Goal: Find specific page/section: Find specific page/section

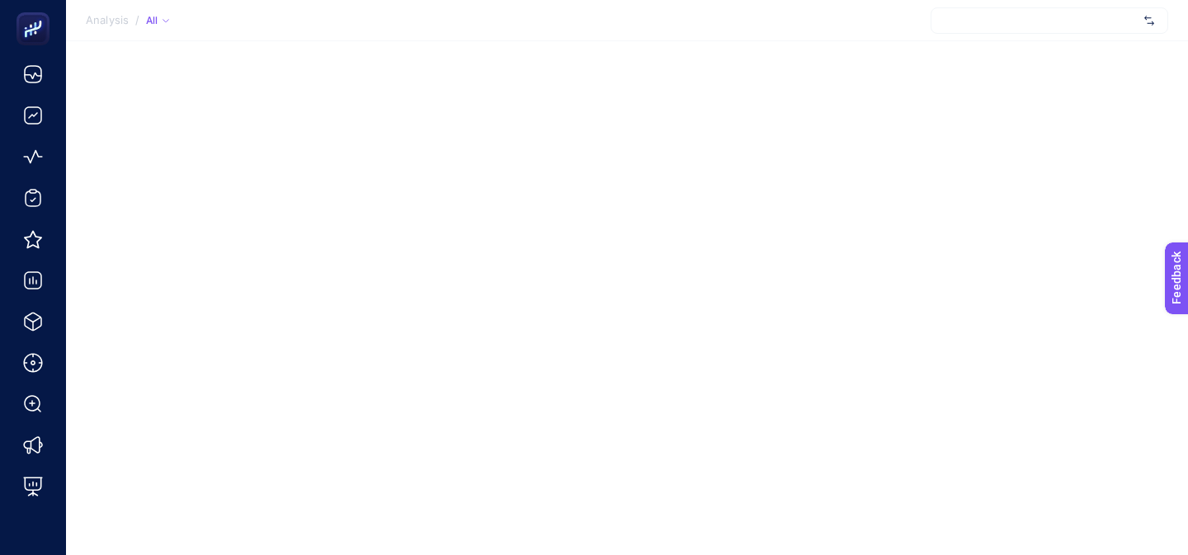
click at [972, 26] on div at bounding box center [1049, 20] width 238 height 26
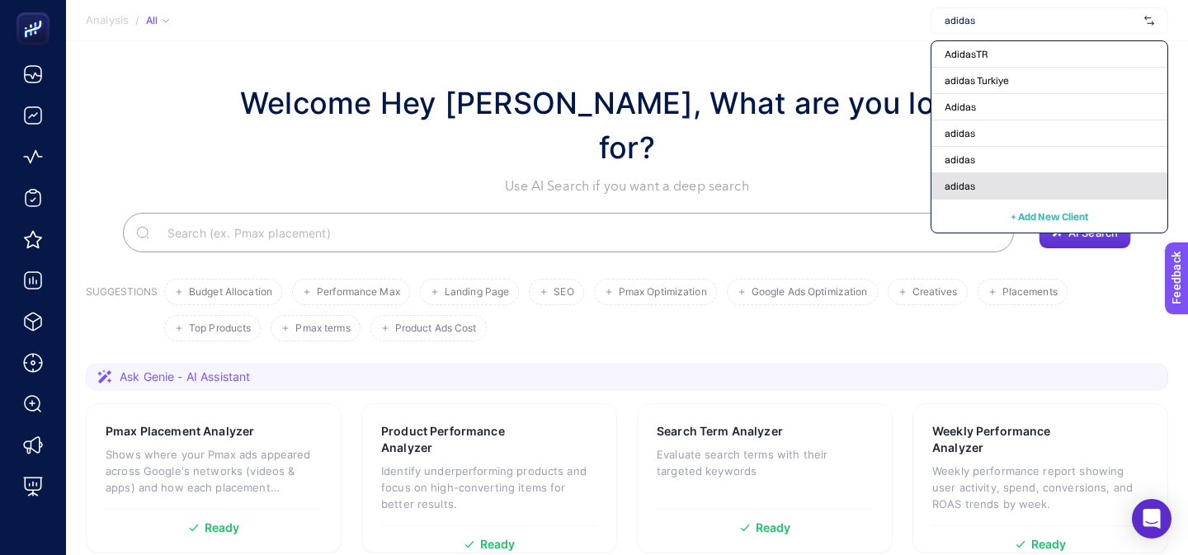
type input "adidas"
click at [981, 188] on div "adidas" at bounding box center [1049, 186] width 236 height 26
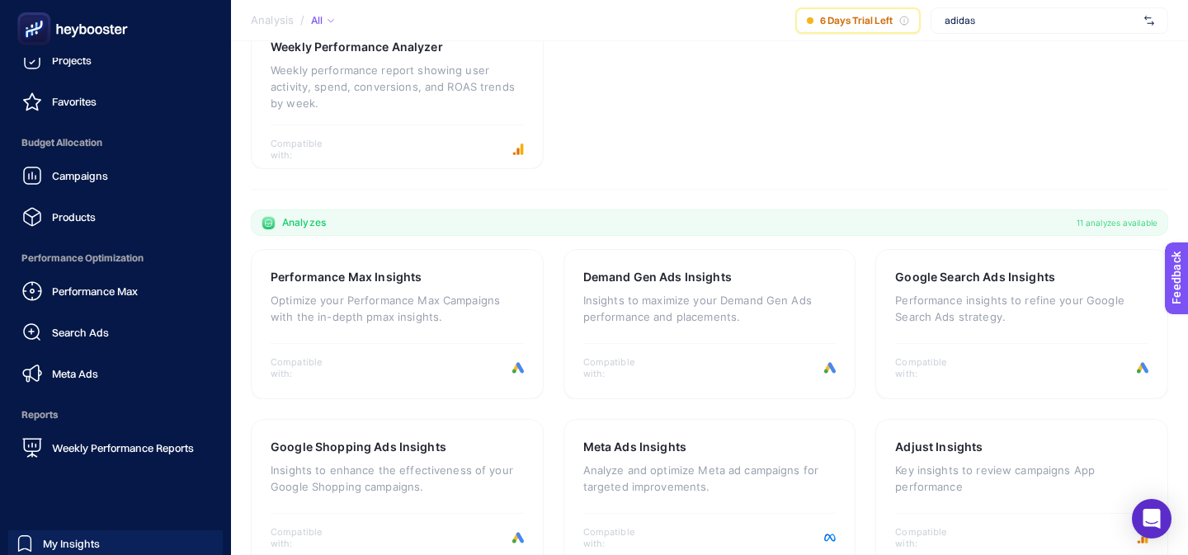
scroll to position [205, 0]
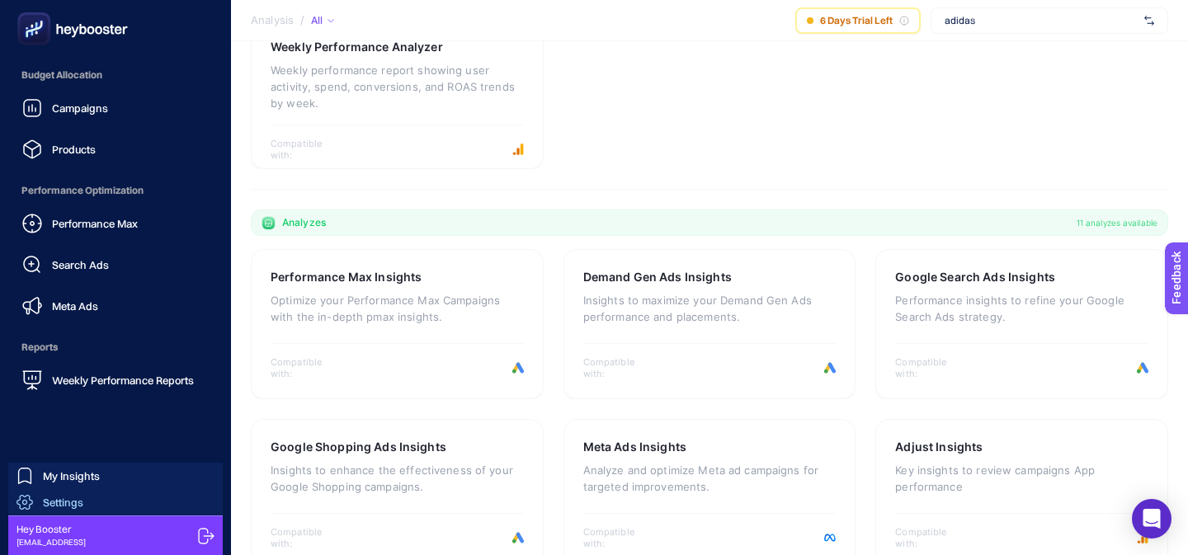
click at [139, 506] on link "Settings" at bounding box center [115, 502] width 214 height 26
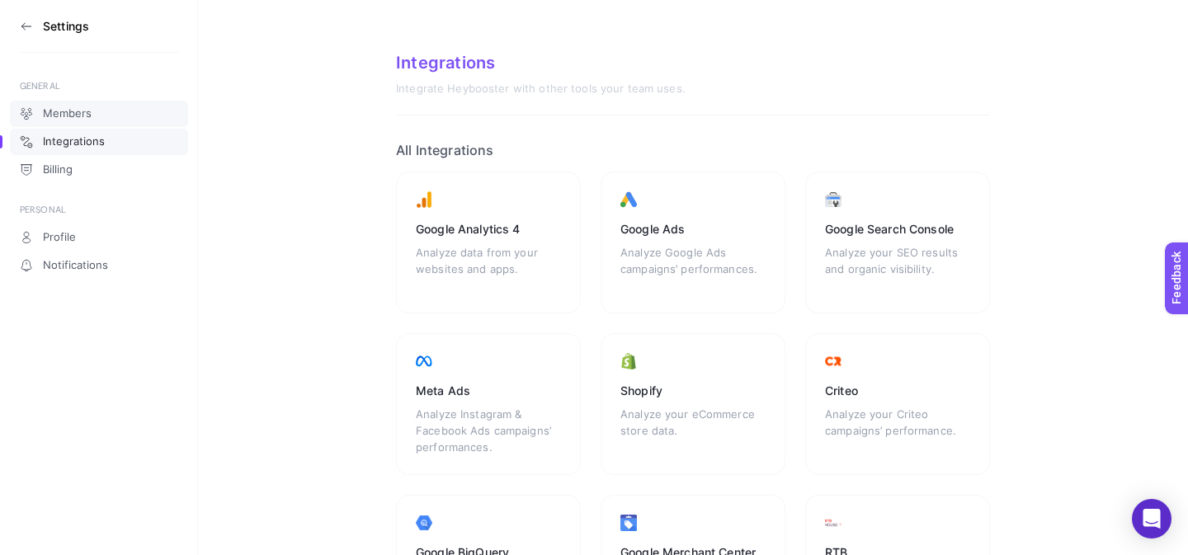
click at [74, 120] on span "Members" at bounding box center [67, 113] width 49 height 13
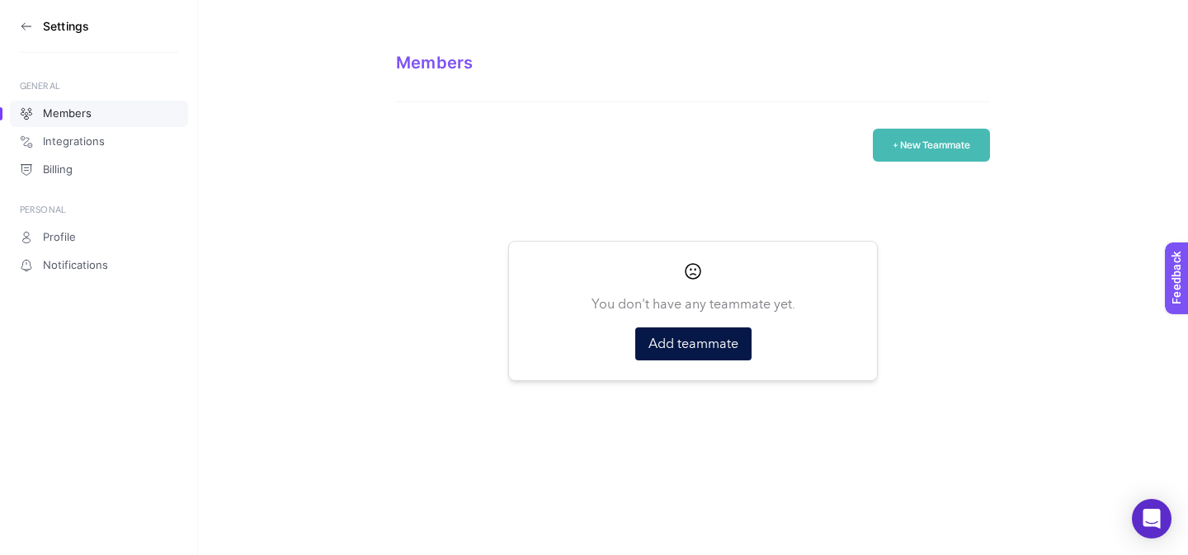
click at [29, 22] on icon at bounding box center [26, 26] width 13 height 13
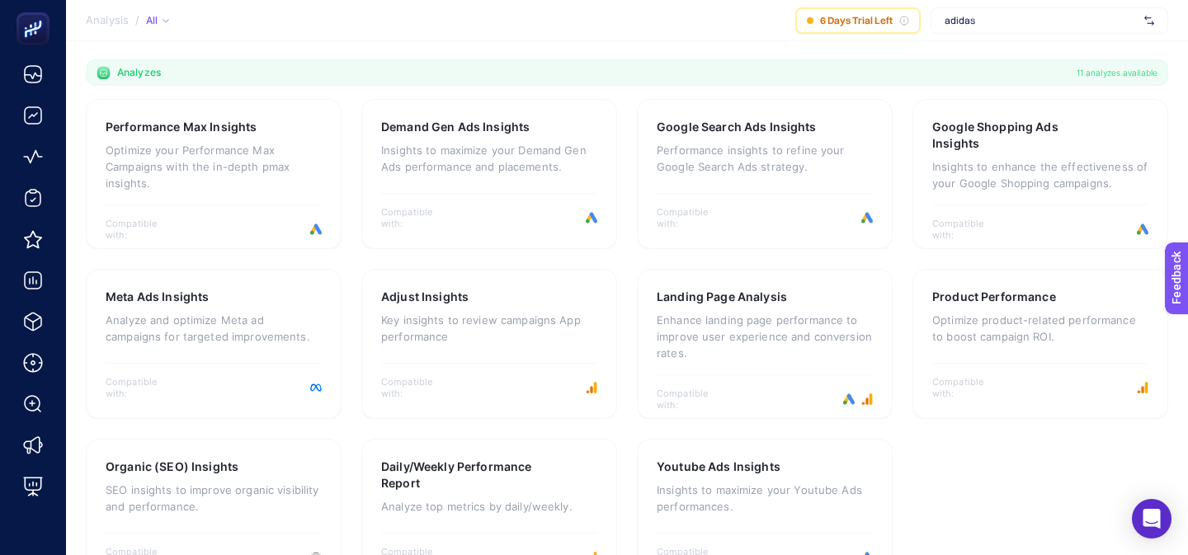
scroll to position [543, 0]
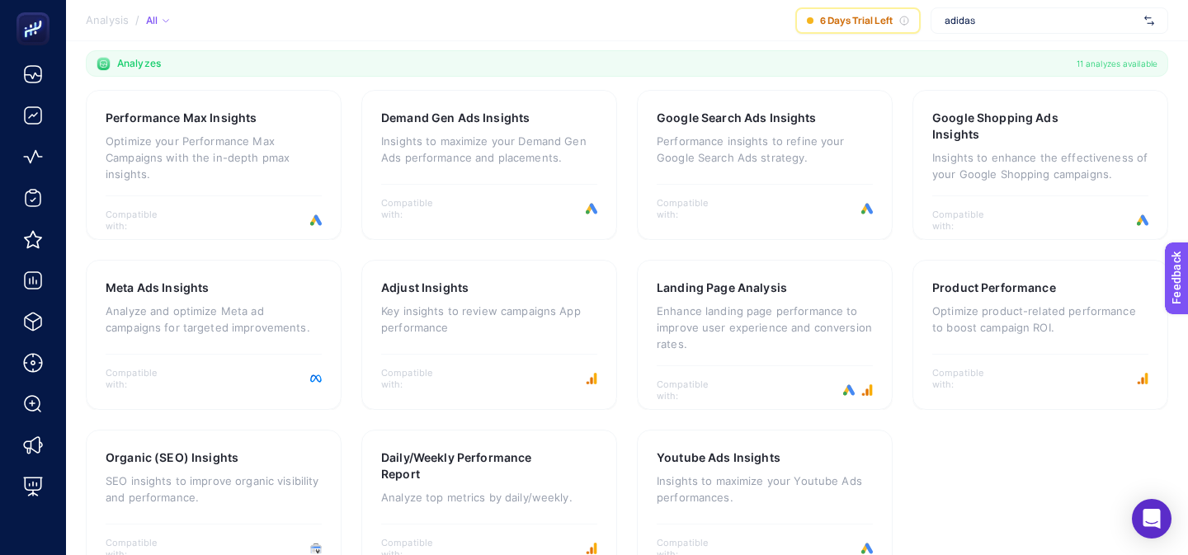
click at [990, 23] on span "adidas" at bounding box center [1040, 20] width 193 height 13
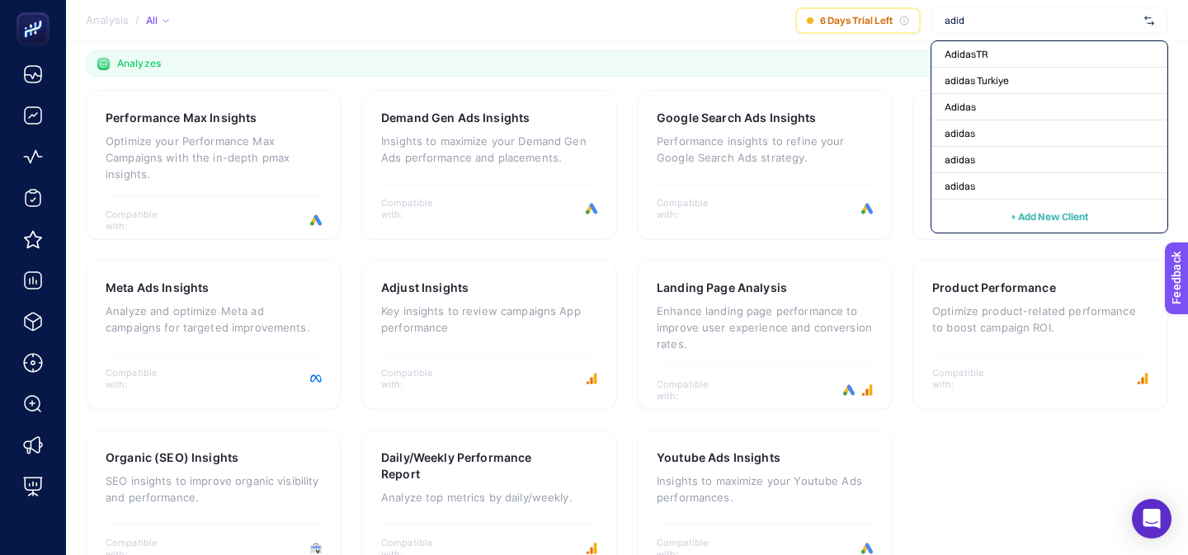
type input "adid"
click at [515, 32] on section "Analysis / All 6 Days Trial Left adid AdidasTR adidas Turkiye Adidas adidas adi…" at bounding box center [627, 20] width 1122 height 41
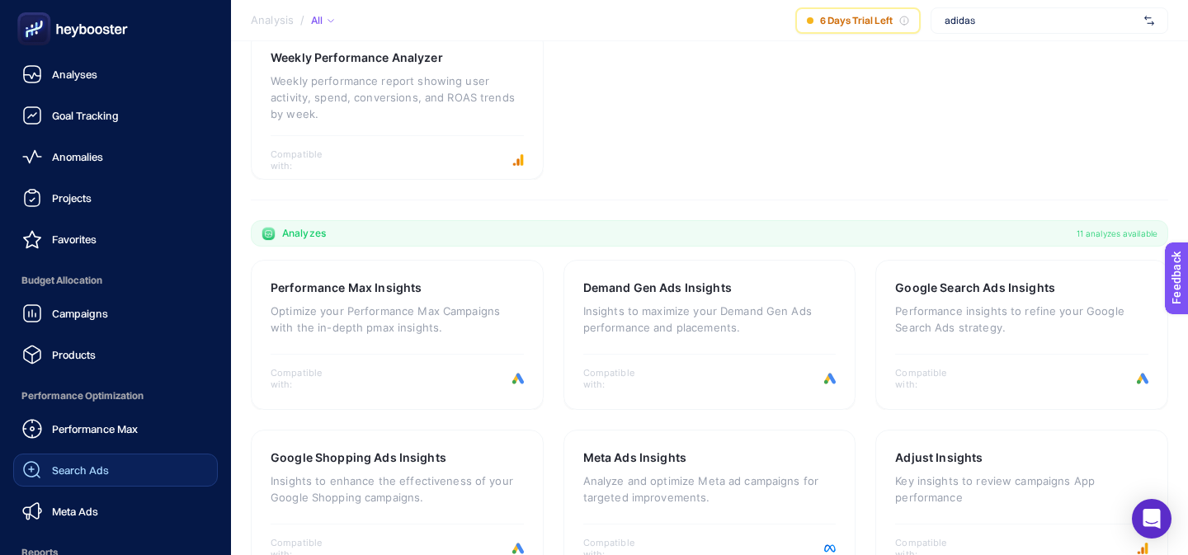
scroll to position [205, 0]
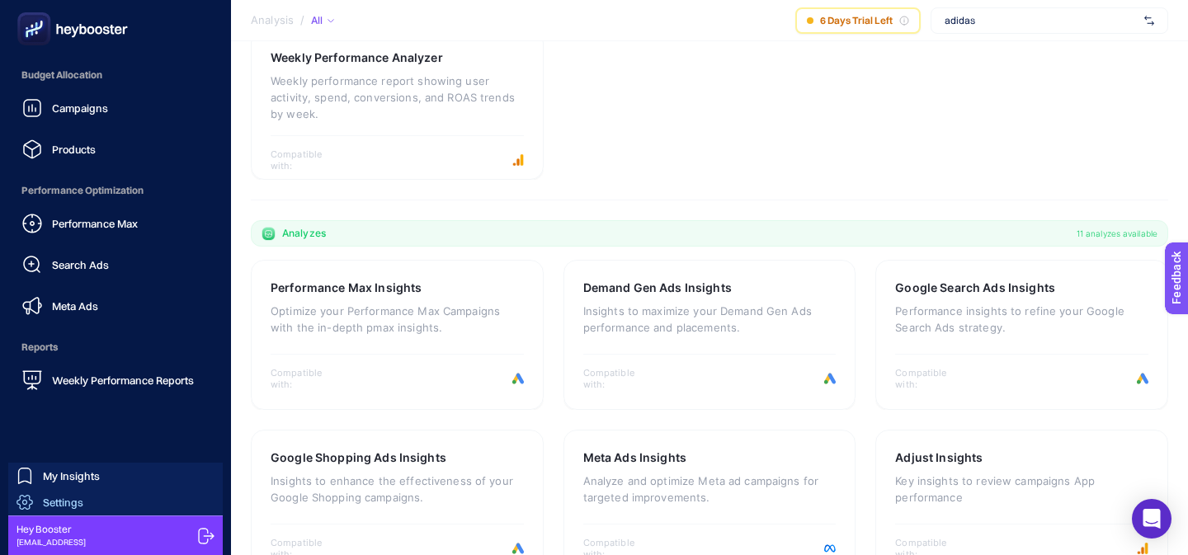
click at [68, 499] on span "Settings" at bounding box center [63, 502] width 40 height 13
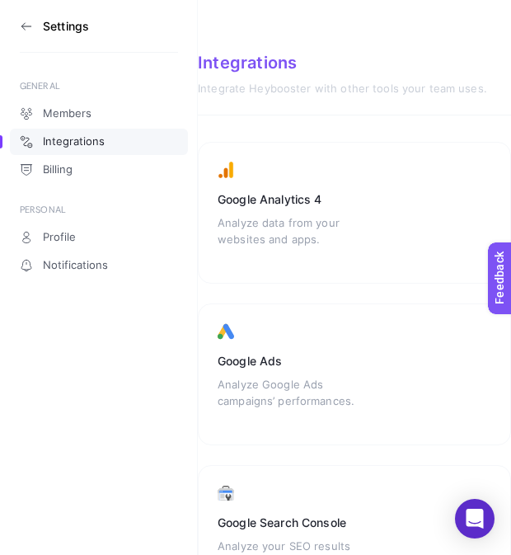
click at [28, 37] on section "Settings" at bounding box center [99, 26] width 158 height 53
click at [27, 15] on section "Settings" at bounding box center [99, 26] width 158 height 53
click at [24, 31] on icon at bounding box center [26, 26] width 13 height 13
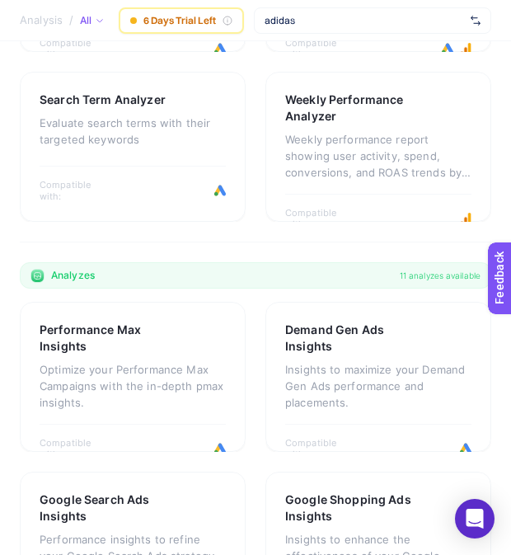
scroll to position [543, 0]
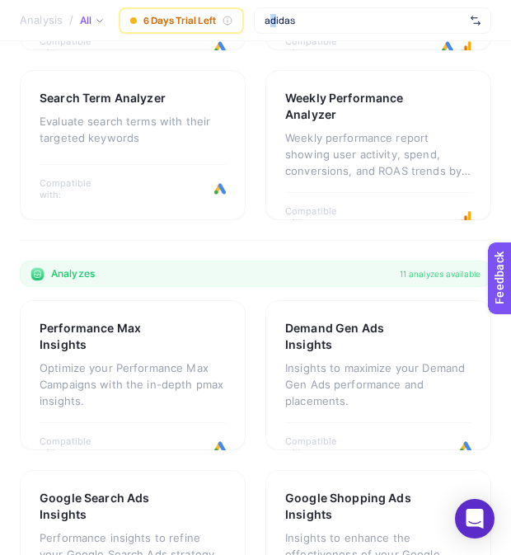
click at [273, 15] on span "adidas" at bounding box center [365, 20] width 200 height 13
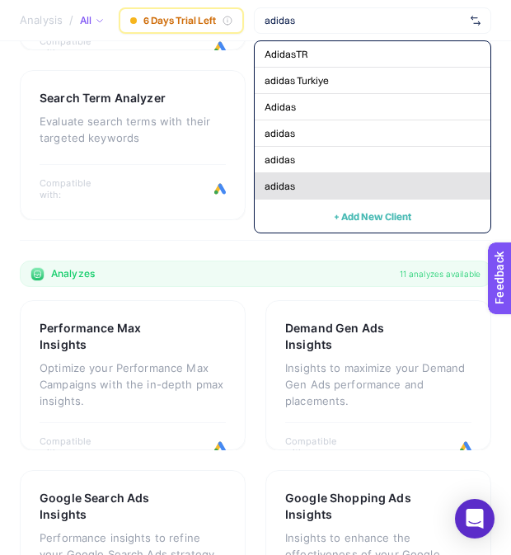
type input "adidas"
click at [280, 184] on span "adidas" at bounding box center [280, 186] width 31 height 13
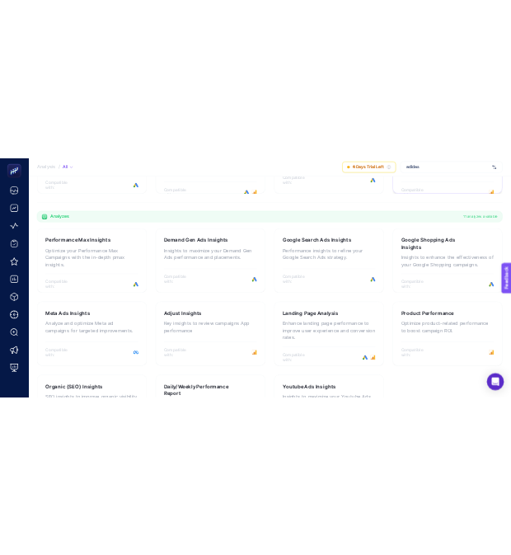
scroll to position [557, 0]
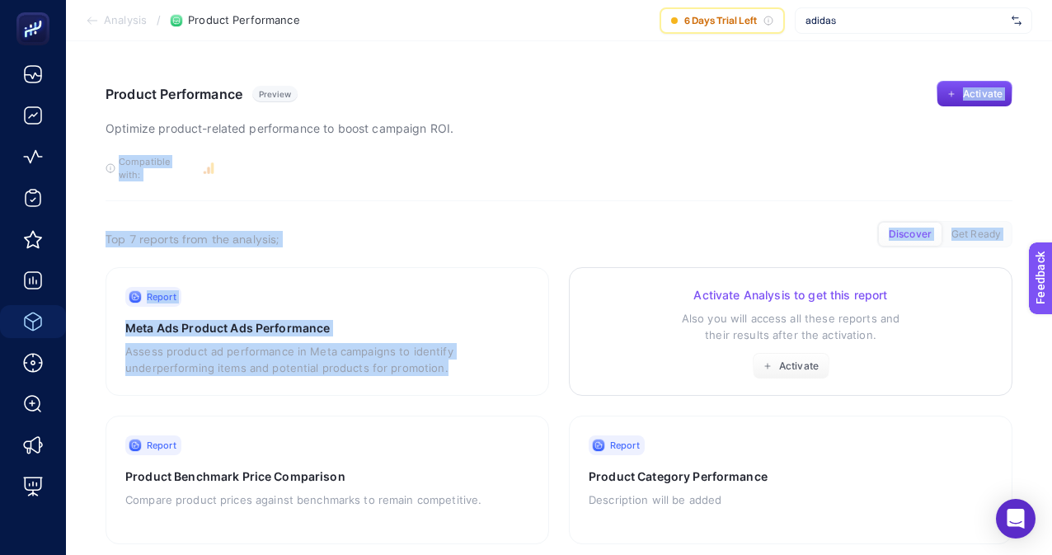
drag, startPoint x: 666, startPoint y: 121, endPoint x: 882, endPoint y: 254, distance: 253.6
click at [882, 254] on article "Product Performance Preview Optimize product-related performance to boost campa…" at bounding box center [559, 461] width 986 height 840
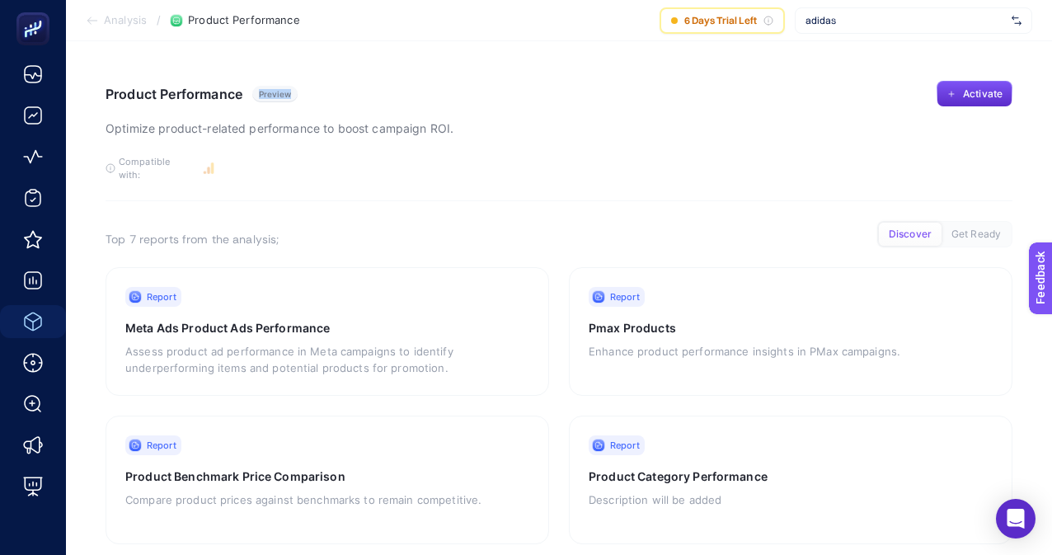
drag, startPoint x: 669, startPoint y: 42, endPoint x: 689, endPoint y: 104, distance: 65.2
click at [689, 104] on article "Product Performance Preview Optimize product-related performance to boost campa…" at bounding box center [559, 461] width 986 height 840
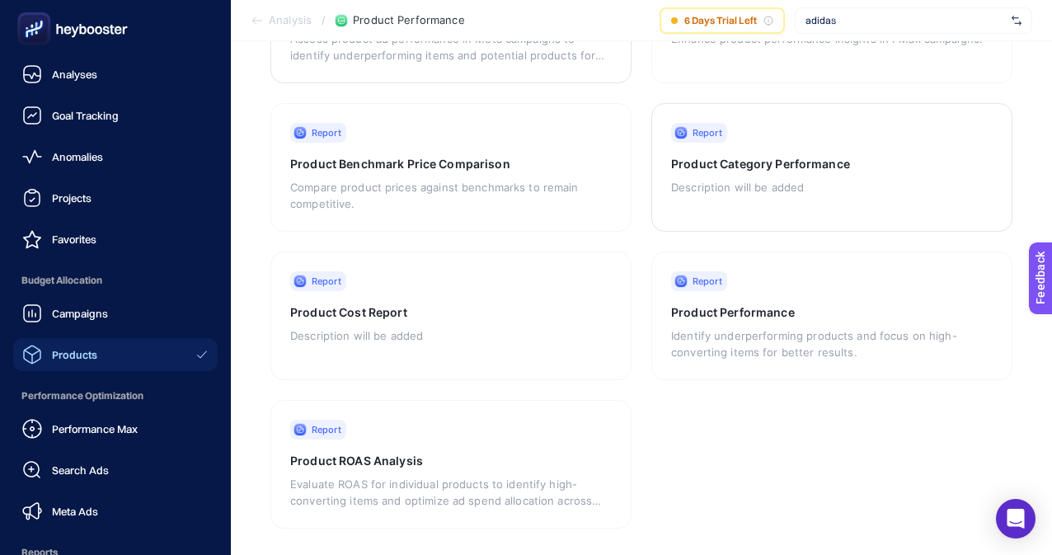
scroll to position [205, 0]
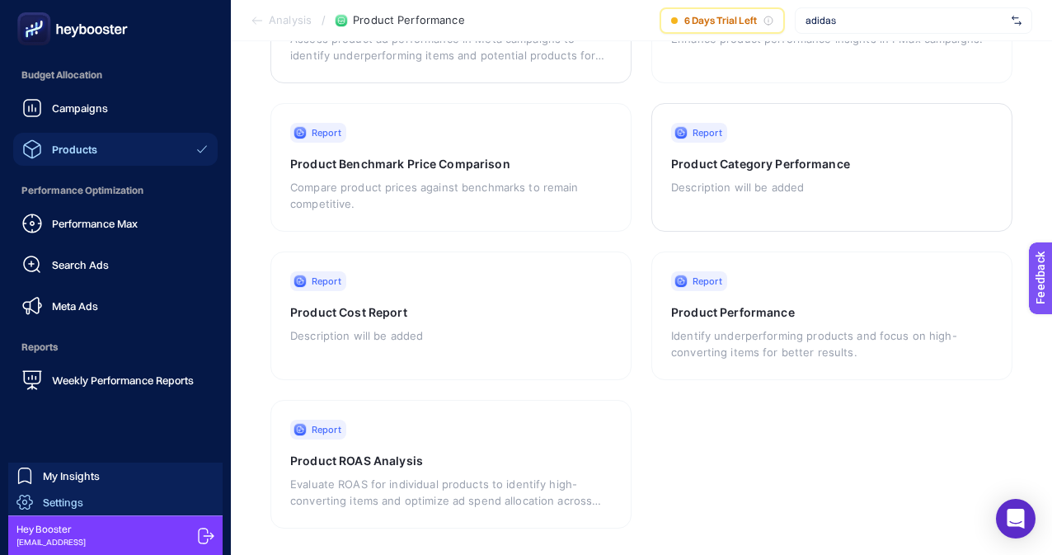
click at [60, 501] on span "Settings" at bounding box center [63, 502] width 40 height 13
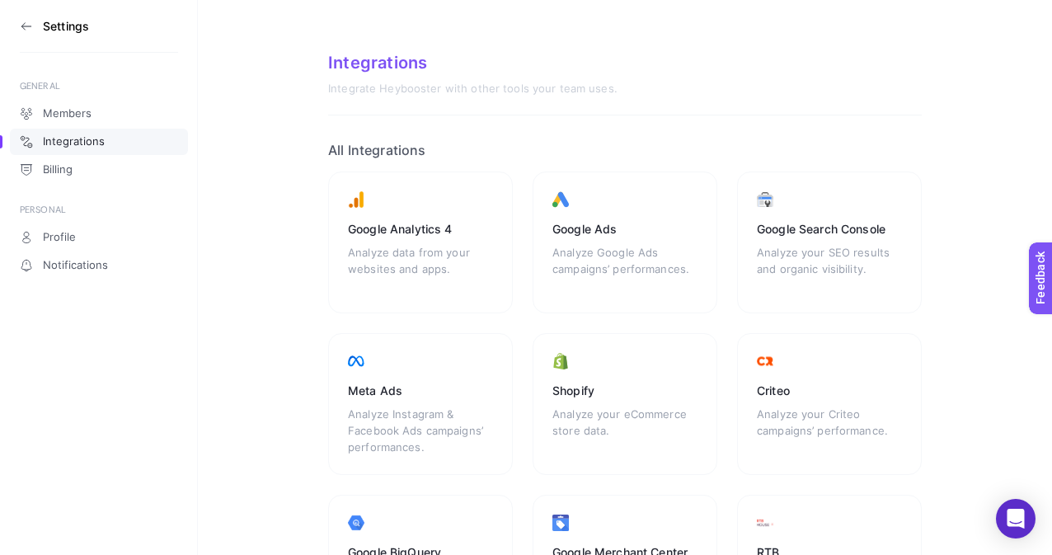
click at [27, 21] on icon at bounding box center [26, 26] width 13 height 13
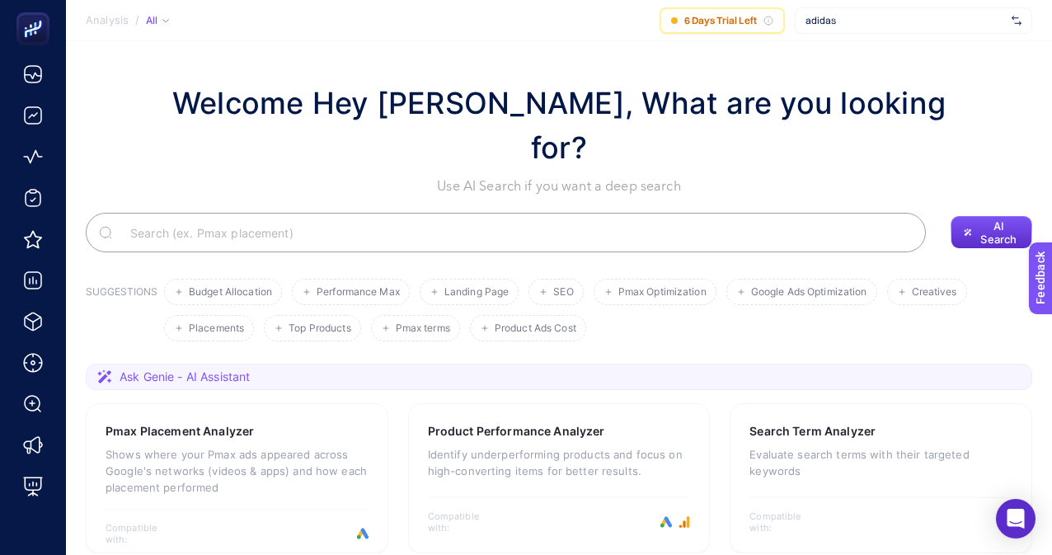
click at [845, 19] on span "adidas" at bounding box center [906, 20] width 200 height 13
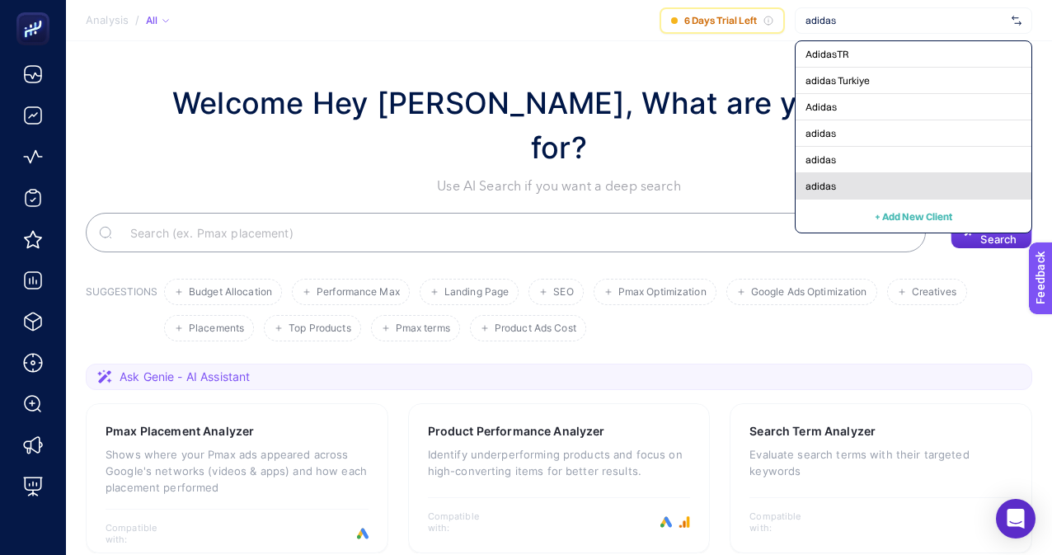
type input "adidas"
click at [840, 192] on div "adidas" at bounding box center [914, 186] width 236 height 26
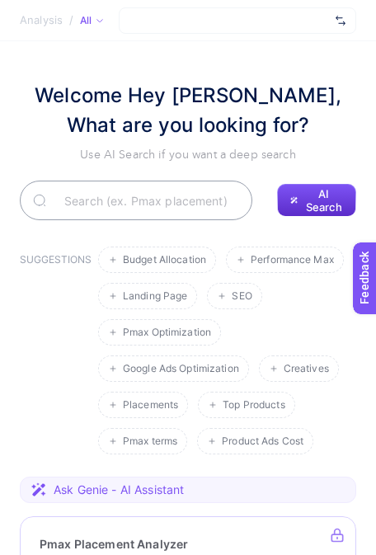
click at [272, 19] on div at bounding box center [238, 20] width 238 height 26
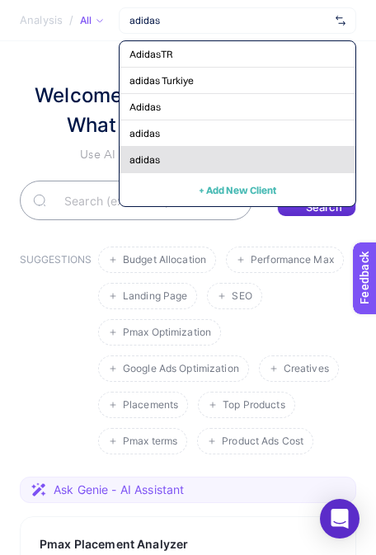
type input "adidas"
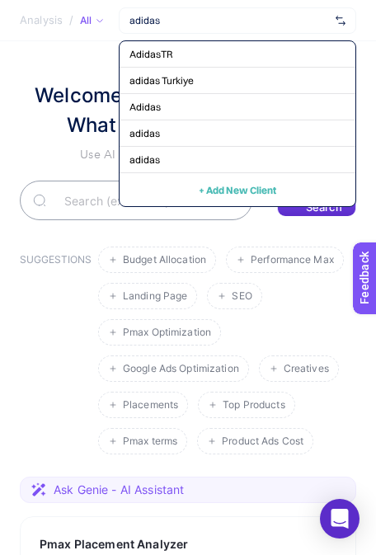
click at [188, 160] on div "adidas" at bounding box center [238, 160] width 236 height 26
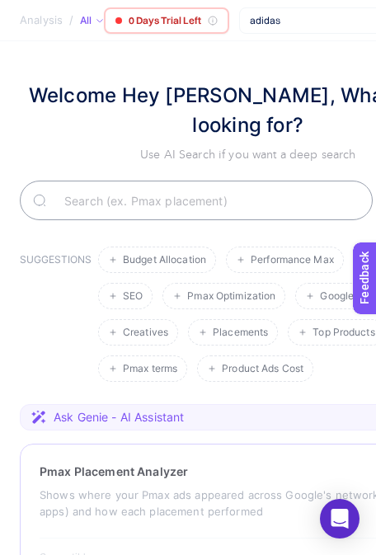
click at [308, 26] on span "adidas" at bounding box center [350, 20] width 200 height 13
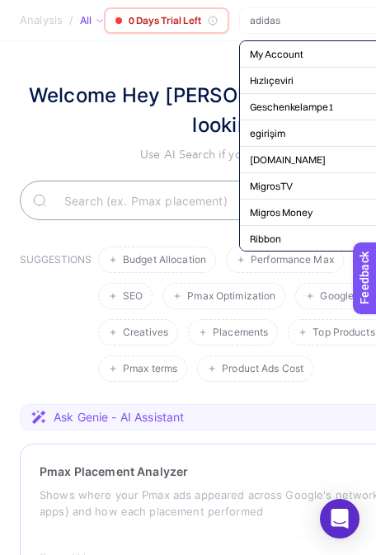
scroll to position [0, 72]
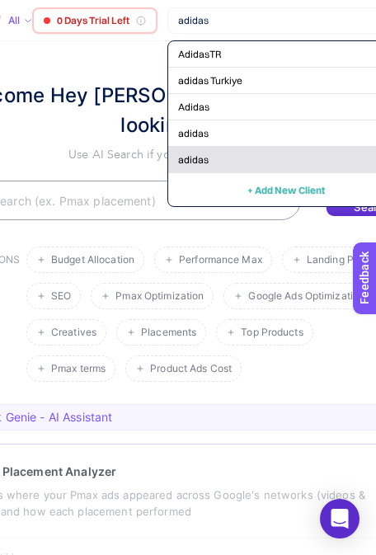
type input "adidas"
click at [215, 172] on div "adidas" at bounding box center [286, 160] width 236 height 26
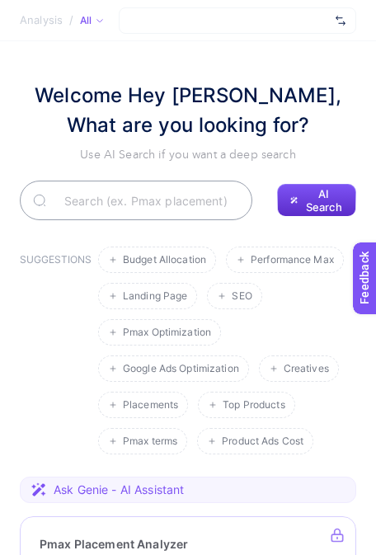
click at [249, 18] on div at bounding box center [238, 20] width 238 height 26
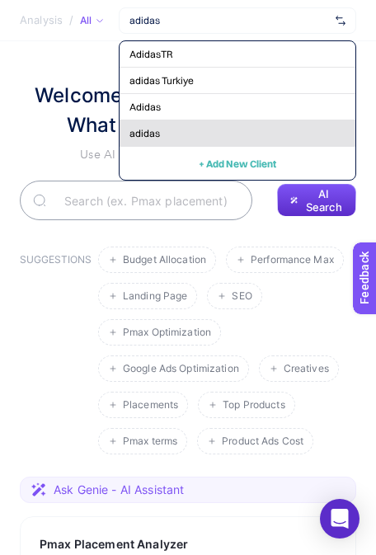
type input "adidas"
click at [223, 130] on div "adidas" at bounding box center [238, 133] width 236 height 26
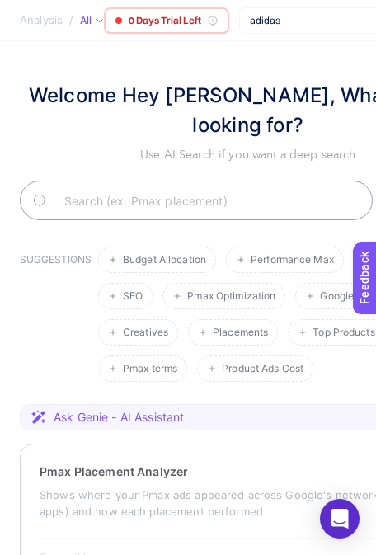
click at [74, 123] on h1 "Welcome Hey [PERSON_NAME], What are you looking for?" at bounding box center [248, 110] width 457 height 59
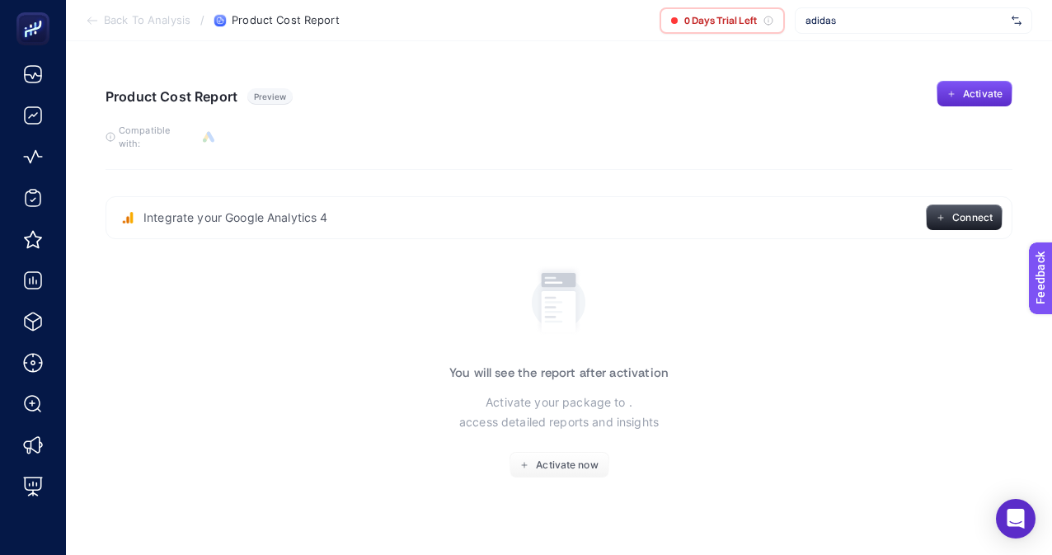
click at [854, 30] on div "adidas" at bounding box center [914, 20] width 238 height 26
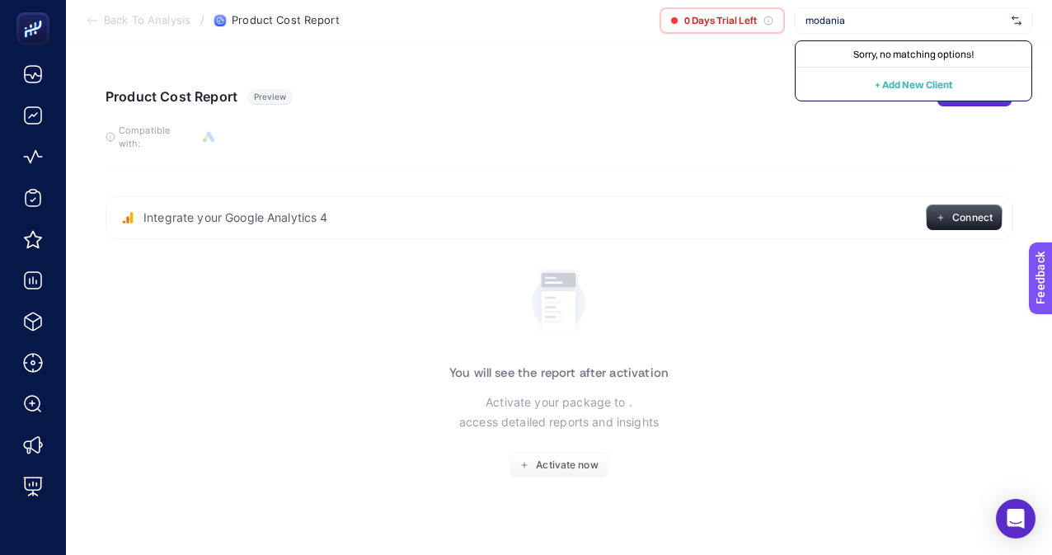
type input "[PERSON_NAME]"
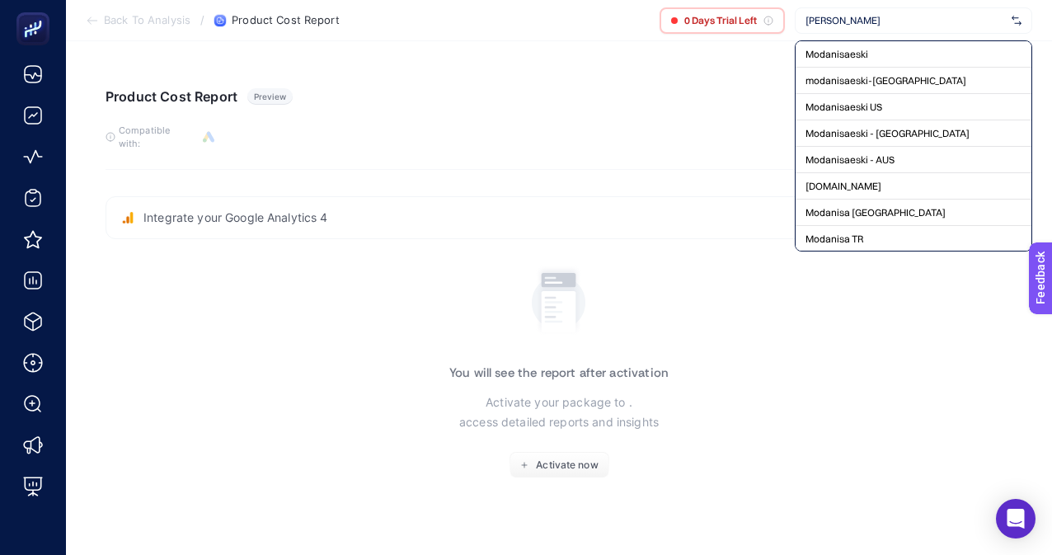
click at [624, 87] on div "Product Cost Report Preview Activate" at bounding box center [559, 94] width 907 height 26
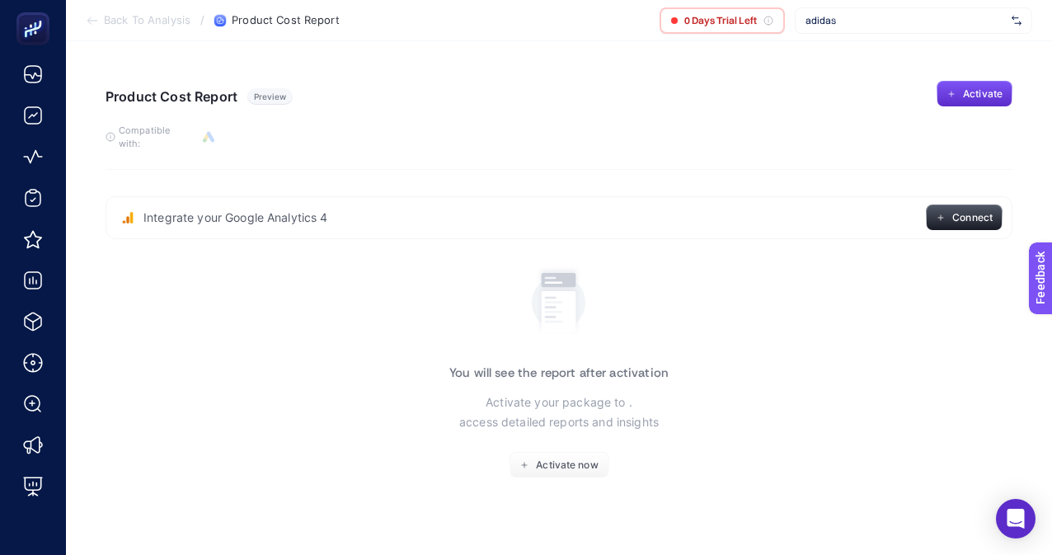
click at [877, 21] on span "adidas" at bounding box center [906, 20] width 200 height 13
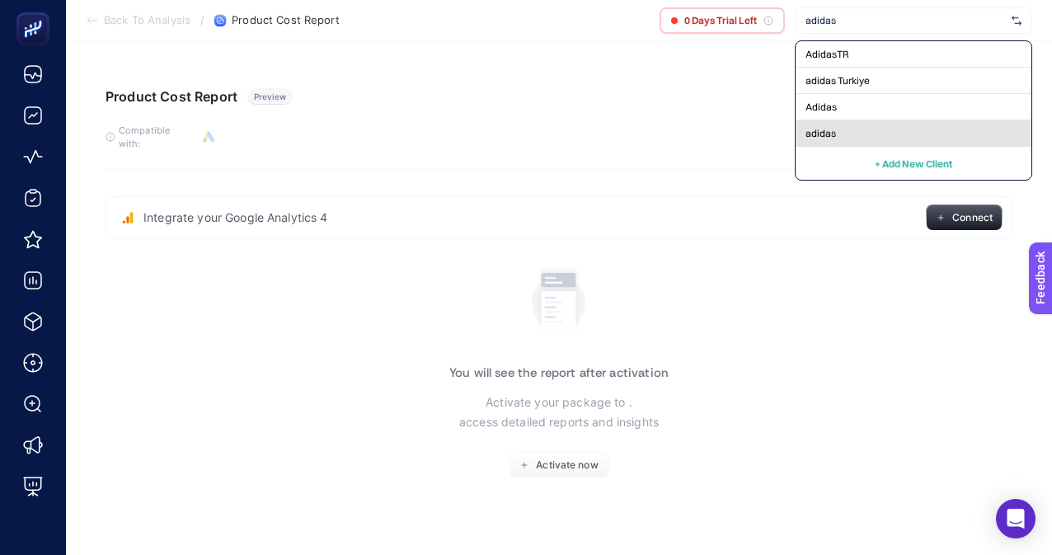
type input "adidas"
click at [833, 129] on span "adidas" at bounding box center [821, 133] width 31 height 13
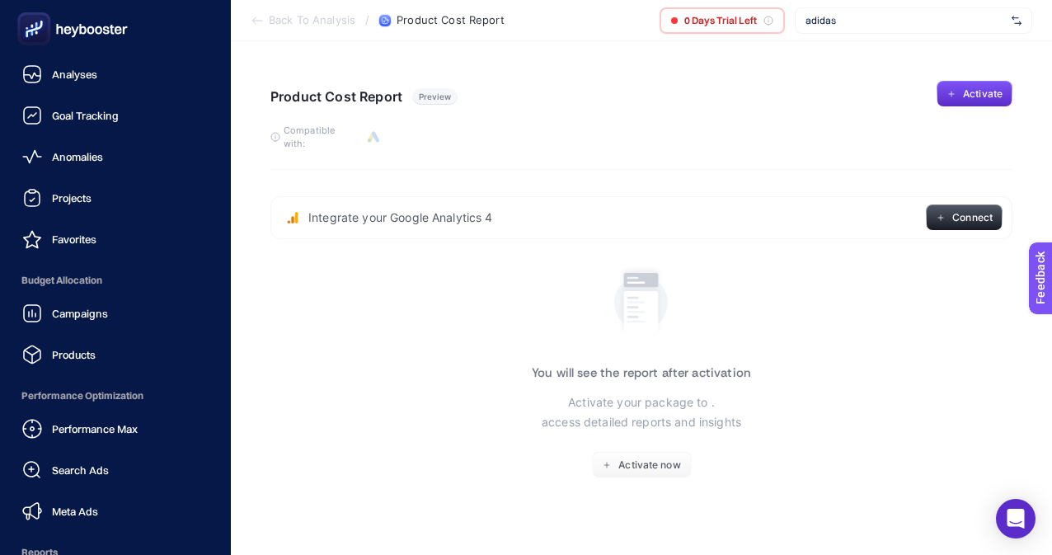
click at [45, 33] on rect at bounding box center [34, 29] width 27 height 27
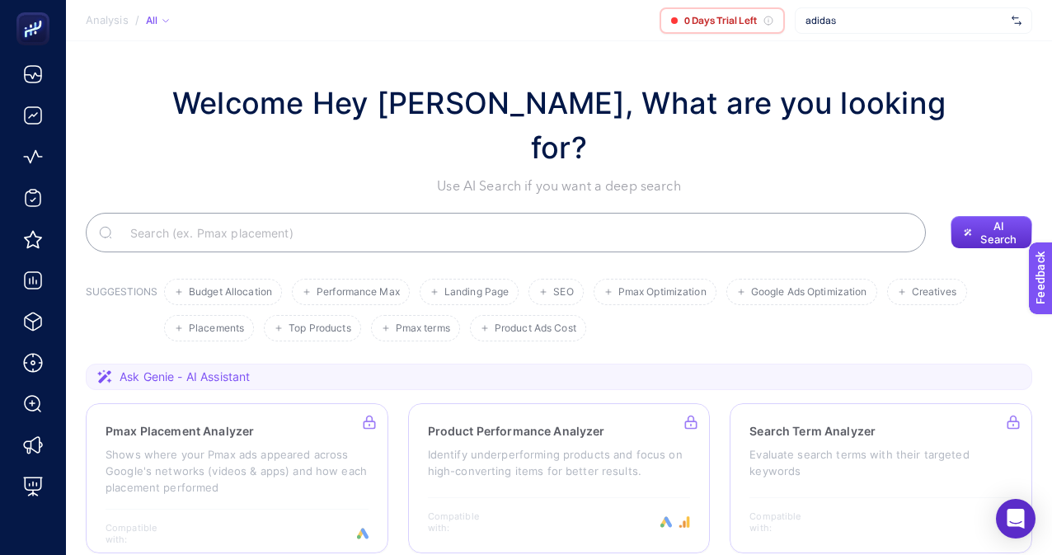
click at [923, 23] on span "adidas" at bounding box center [906, 20] width 200 height 13
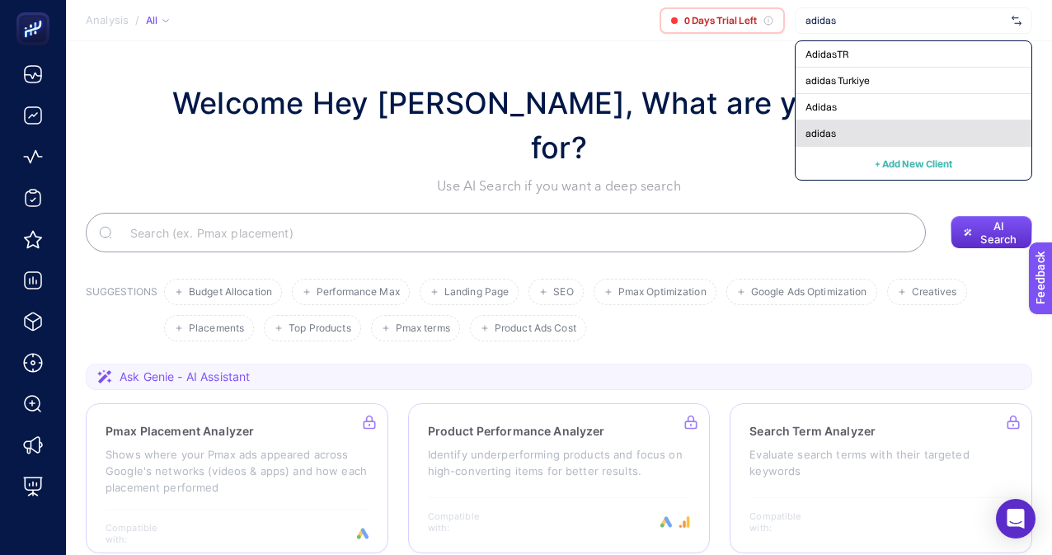
type input "adidas"
click at [879, 130] on div "adidas" at bounding box center [914, 133] width 236 height 26
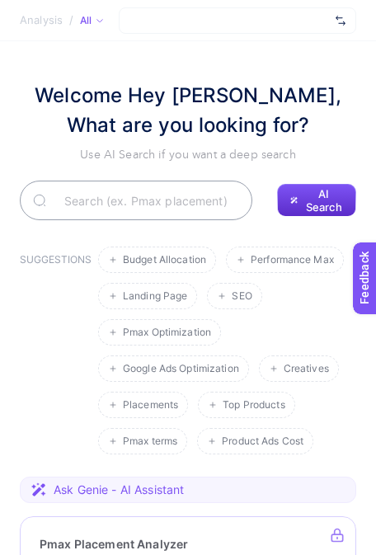
click at [261, 20] on div at bounding box center [238, 20] width 238 height 26
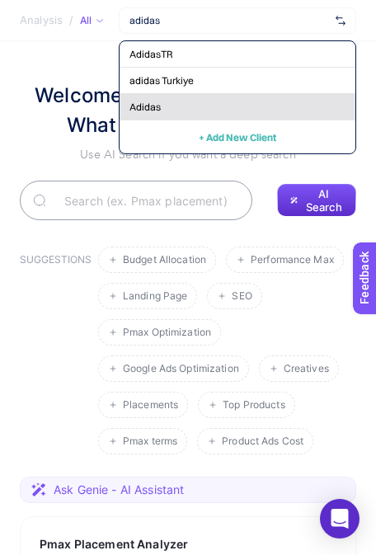
type input "adidas"
click at [228, 101] on div "Adidas" at bounding box center [238, 107] width 236 height 26
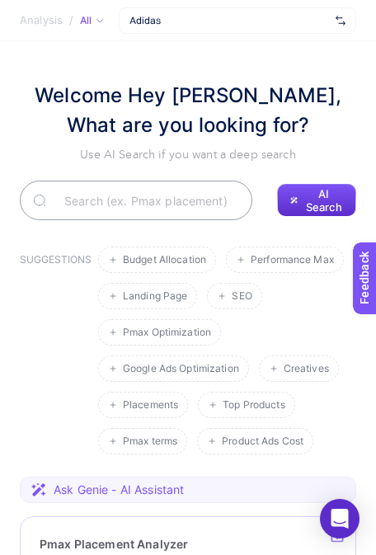
click at [205, 14] on span "Adidas" at bounding box center [229, 20] width 200 height 13
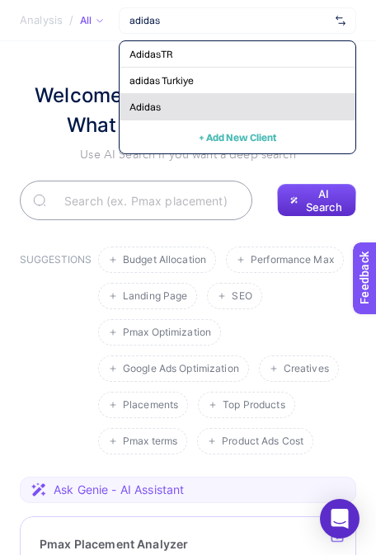
type input "adidas"
click at [154, 105] on span "Adidas" at bounding box center [144, 107] width 31 height 13
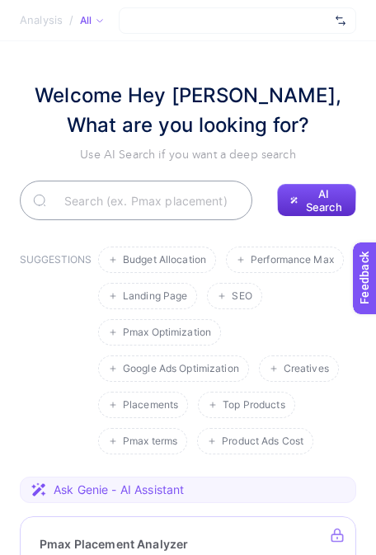
click at [227, 17] on div at bounding box center [238, 20] width 238 height 26
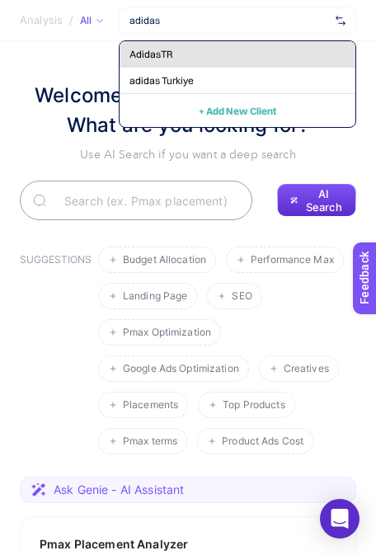
type input "adidas"
click at [162, 59] on span "AdidasTR" at bounding box center [150, 54] width 43 height 13
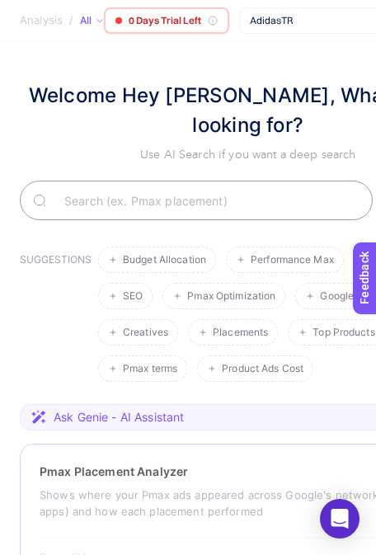
click at [305, 15] on span "AdidasTR" at bounding box center [350, 20] width 200 height 13
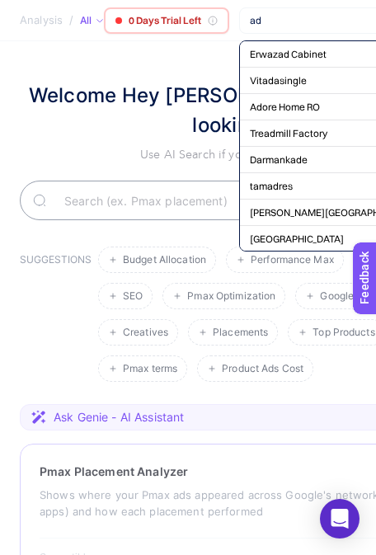
scroll to position [0, 72]
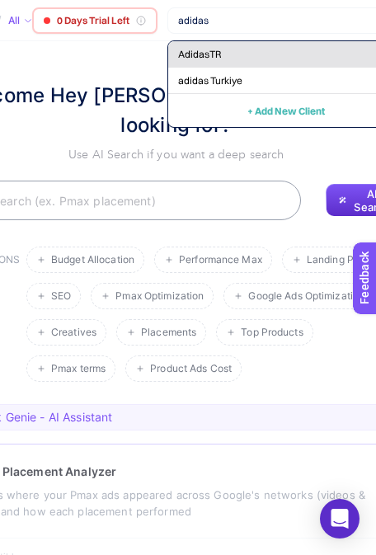
type input "adidas"
click at [238, 49] on div "AdidasTR" at bounding box center [286, 54] width 236 height 26
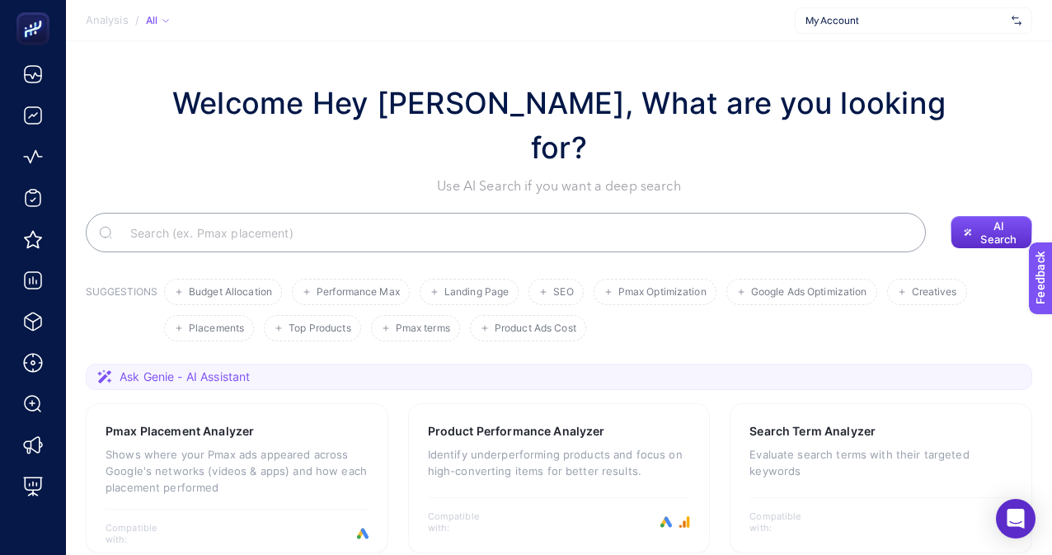
click at [375, 17] on span "My Account" at bounding box center [906, 20] width 200 height 13
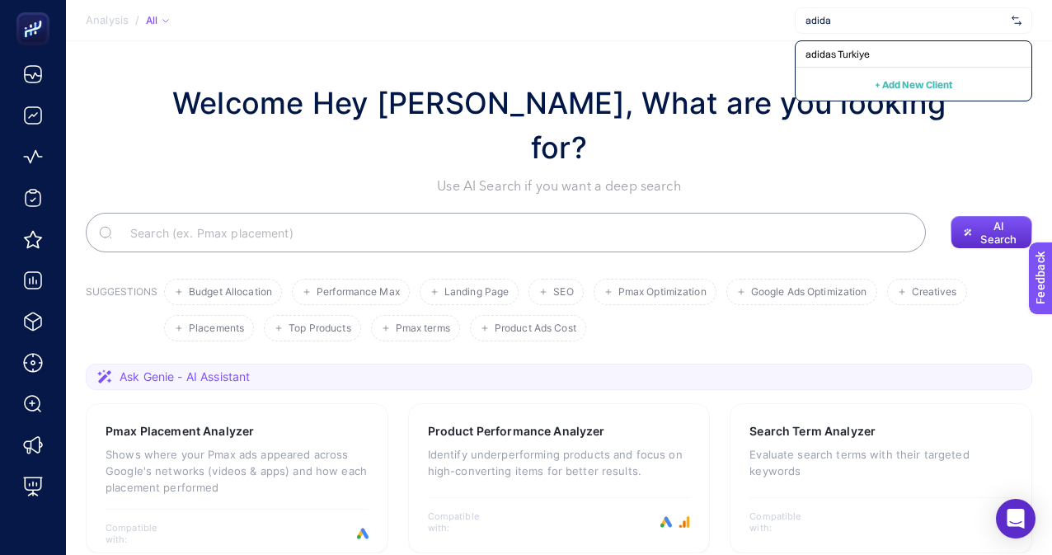
type input "adidas"
click at [375, 17] on input "adidas" at bounding box center [906, 20] width 200 height 13
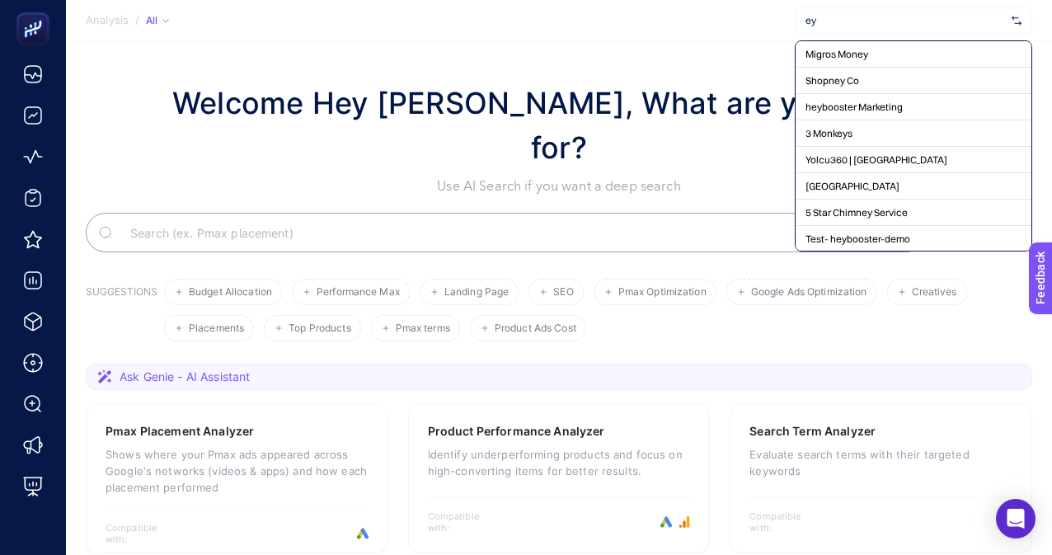
type input "e"
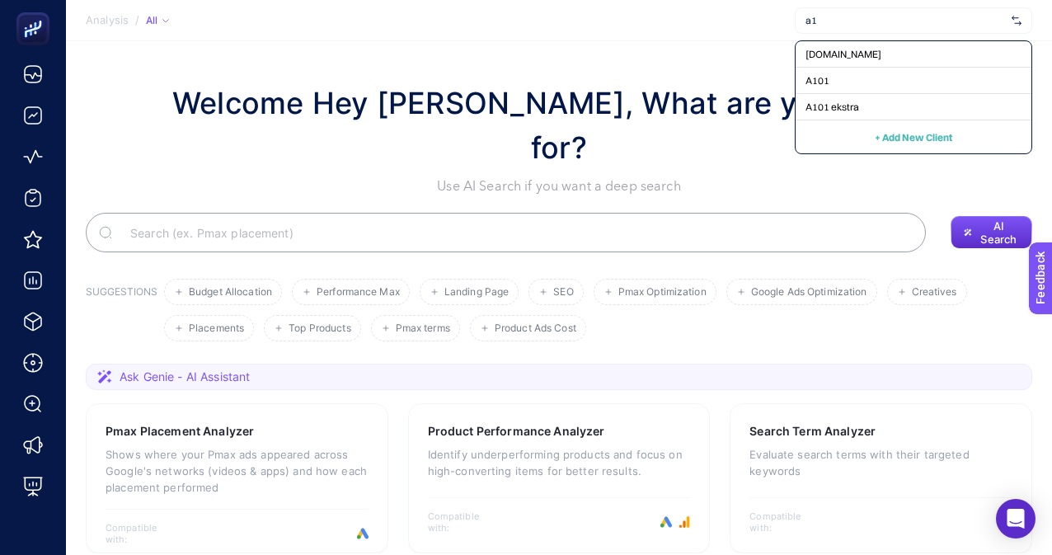
type input "a"
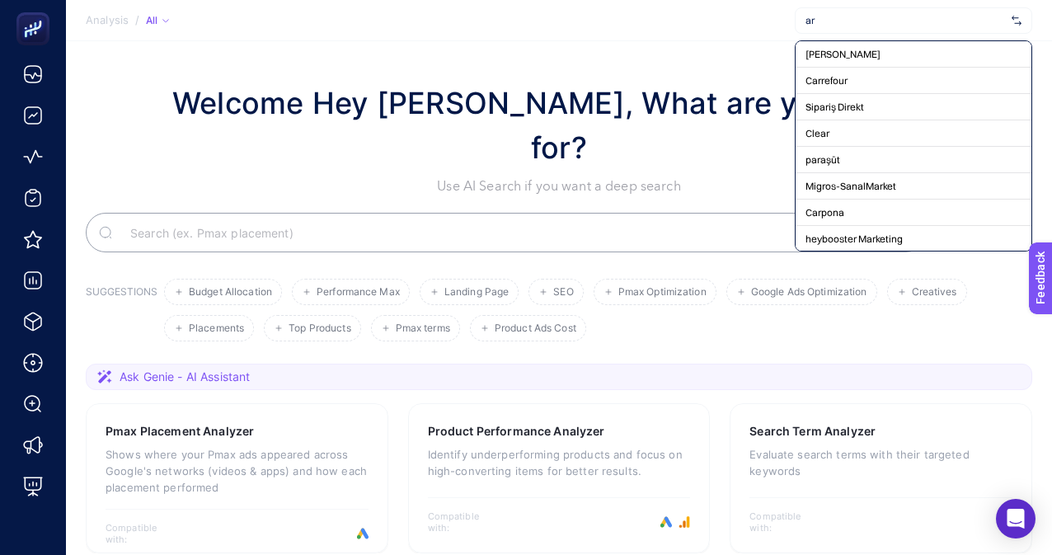
type input "a"
click at [375, 84] on h1 "Welcome Hey Booster, What are you looking for?" at bounding box center [559, 125] width 808 height 89
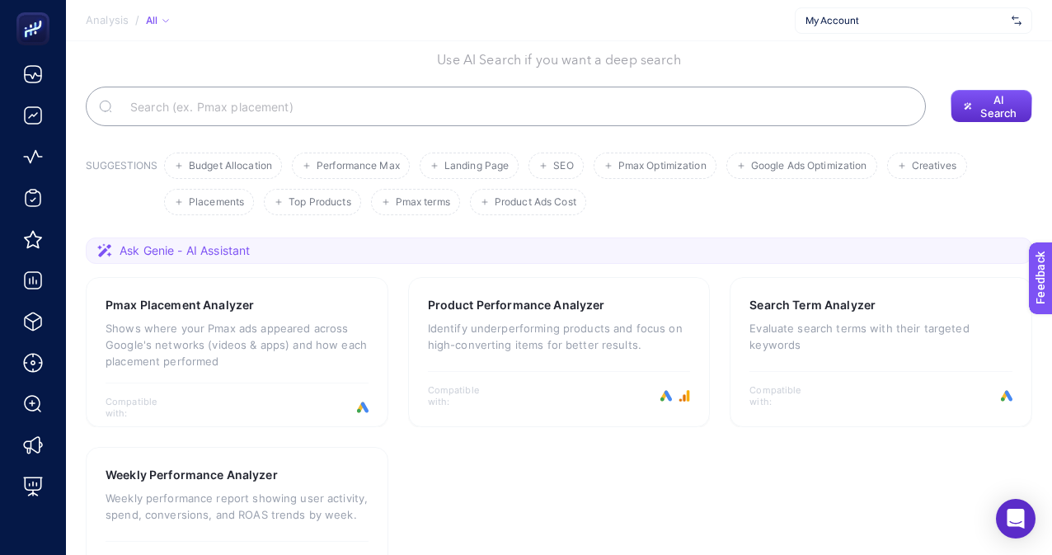
scroll to position [115, 0]
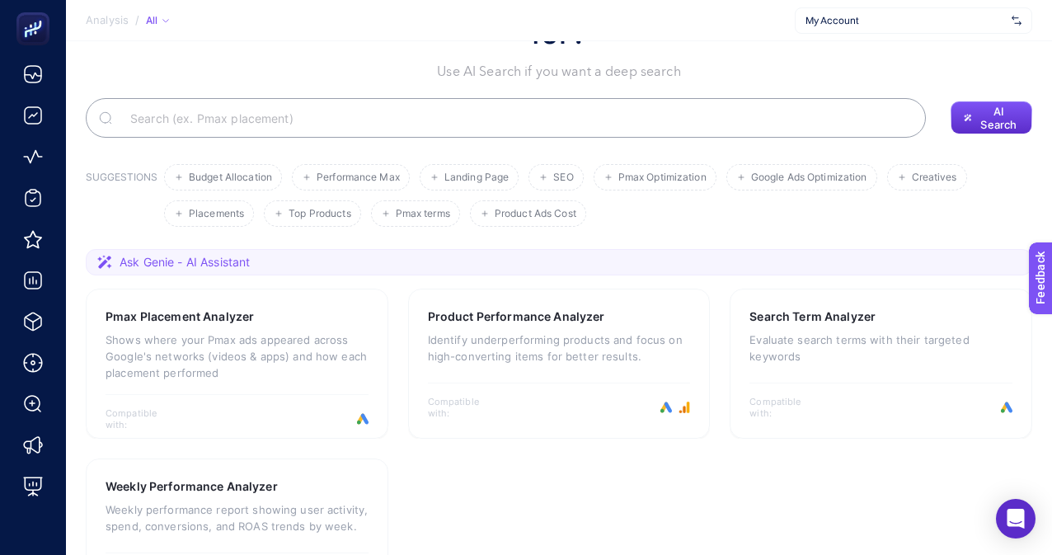
click at [375, 22] on span "My Account" at bounding box center [906, 20] width 200 height 13
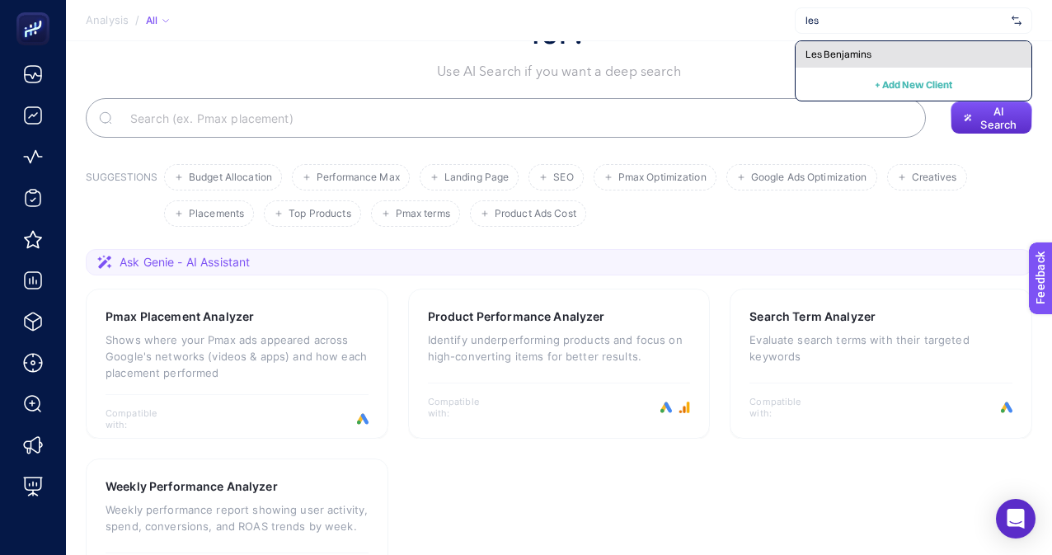
type input "les"
click at [375, 55] on span "Les Benjamins" at bounding box center [839, 54] width 66 height 13
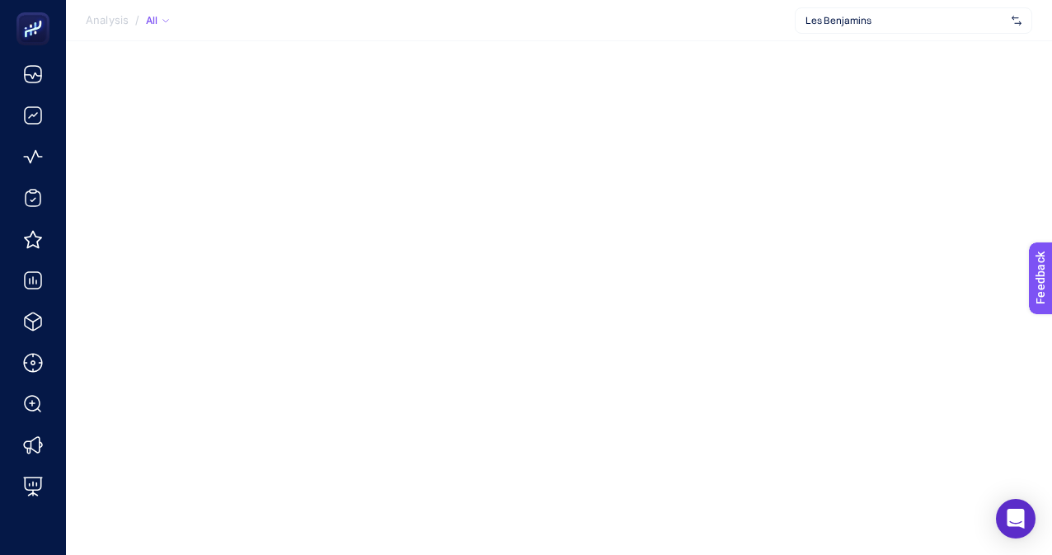
scroll to position [0, 0]
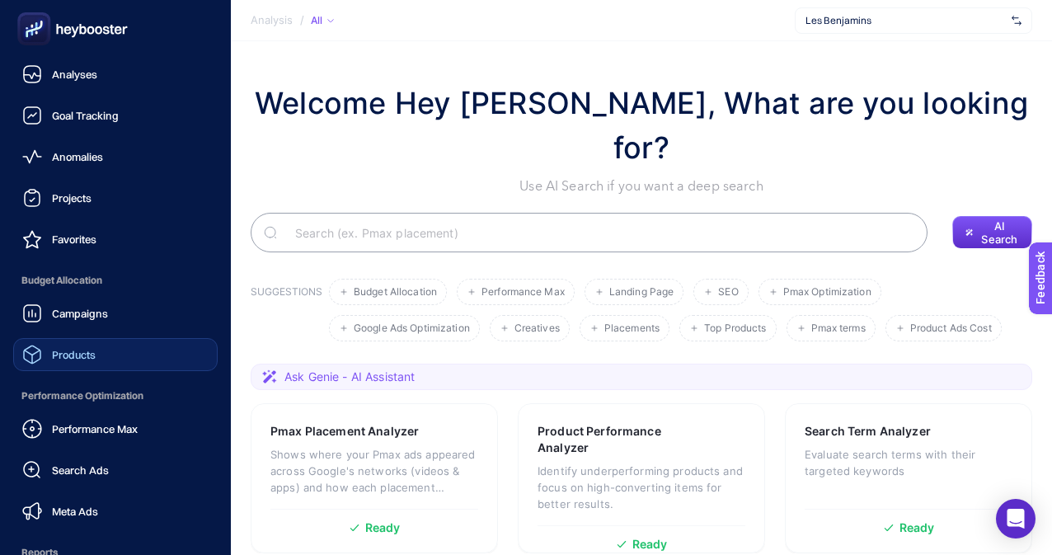
click at [94, 355] on span "Products" at bounding box center [74, 354] width 44 height 13
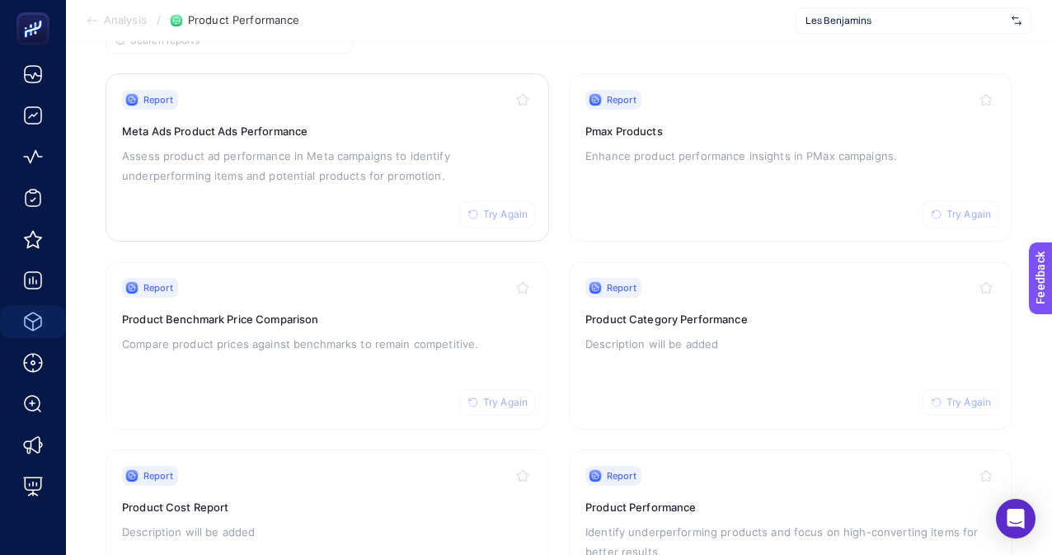
scroll to position [158, 0]
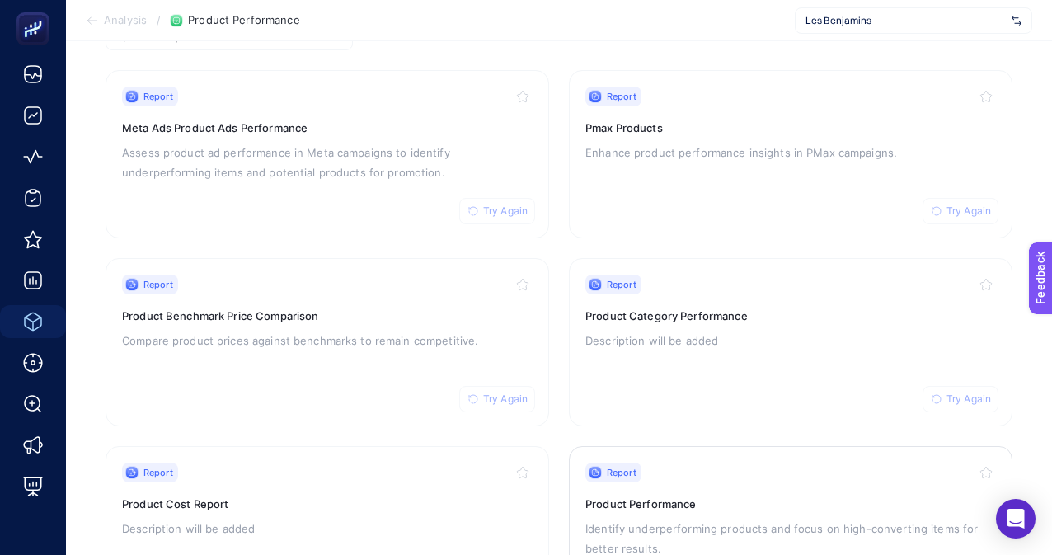
click at [375, 485] on link "Report Try Again Product Performance Identify underperforming products and focu…" at bounding box center [791, 530] width 444 height 168
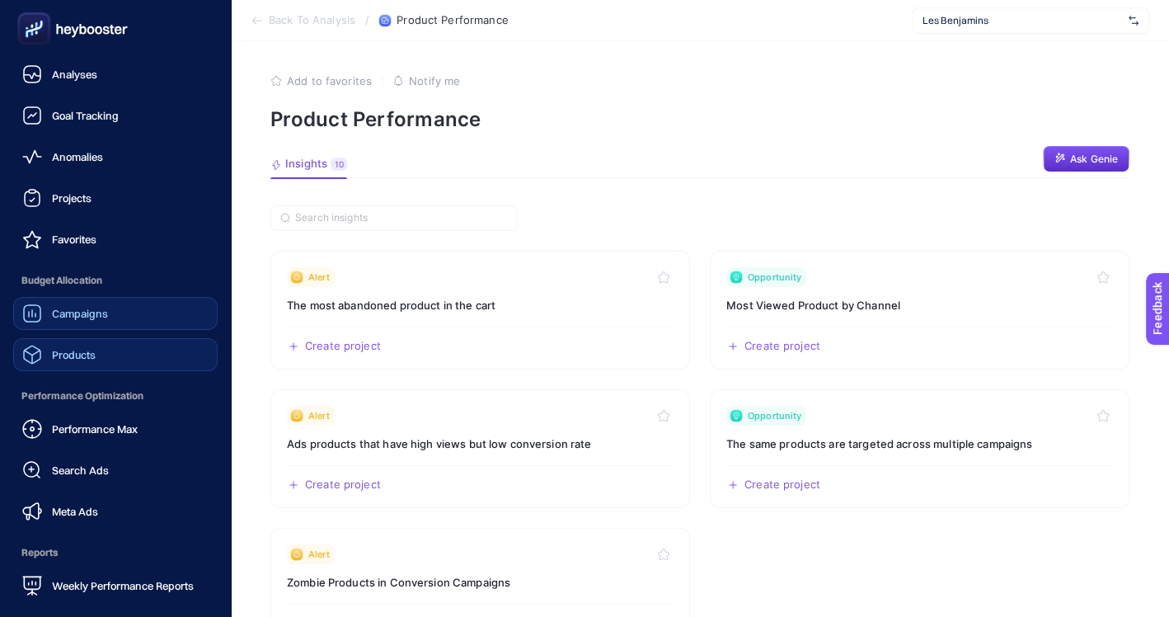
click at [35, 318] on icon at bounding box center [32, 313] width 20 height 20
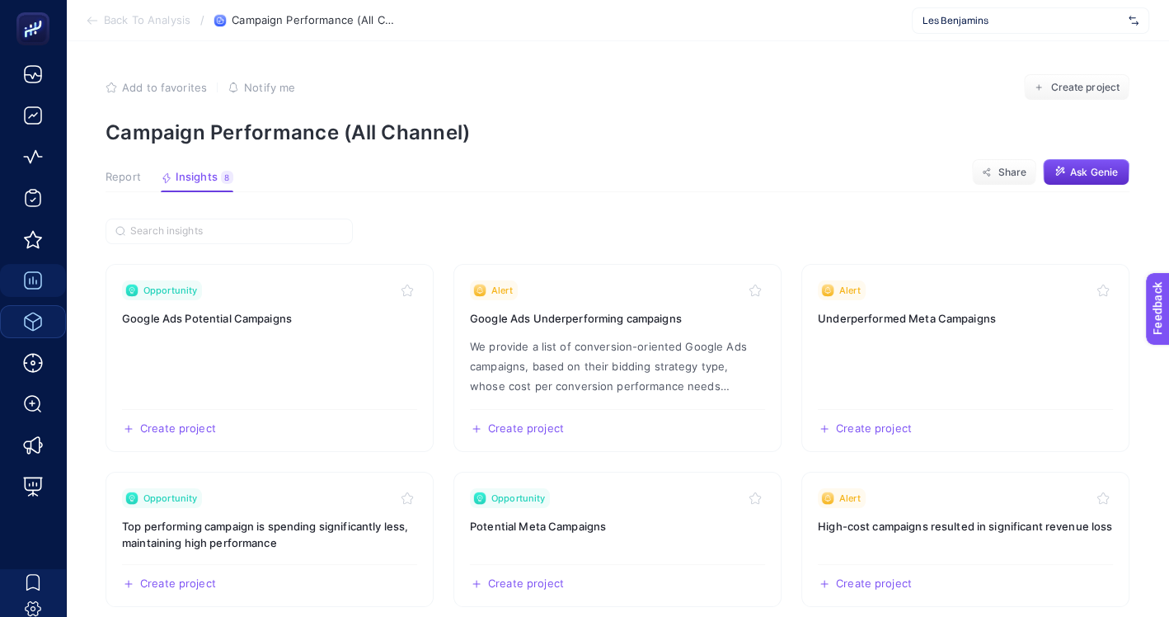
click at [138, 171] on span "Report" at bounding box center [123, 177] width 35 height 13
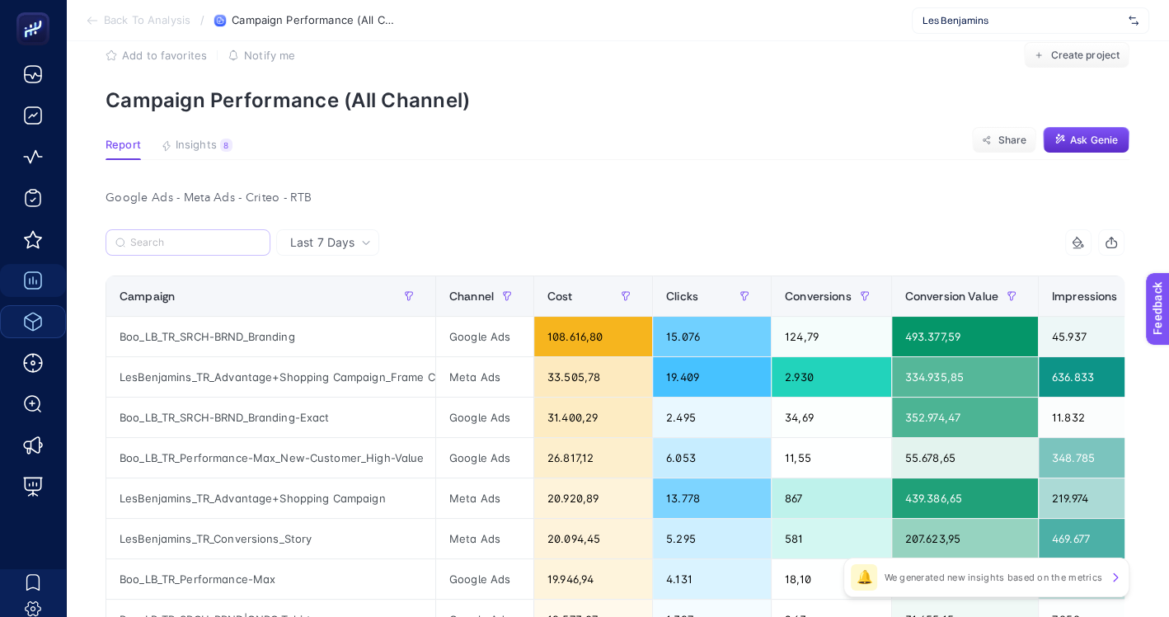
scroll to position [13, 0]
